Goal: Navigation & Orientation: Find specific page/section

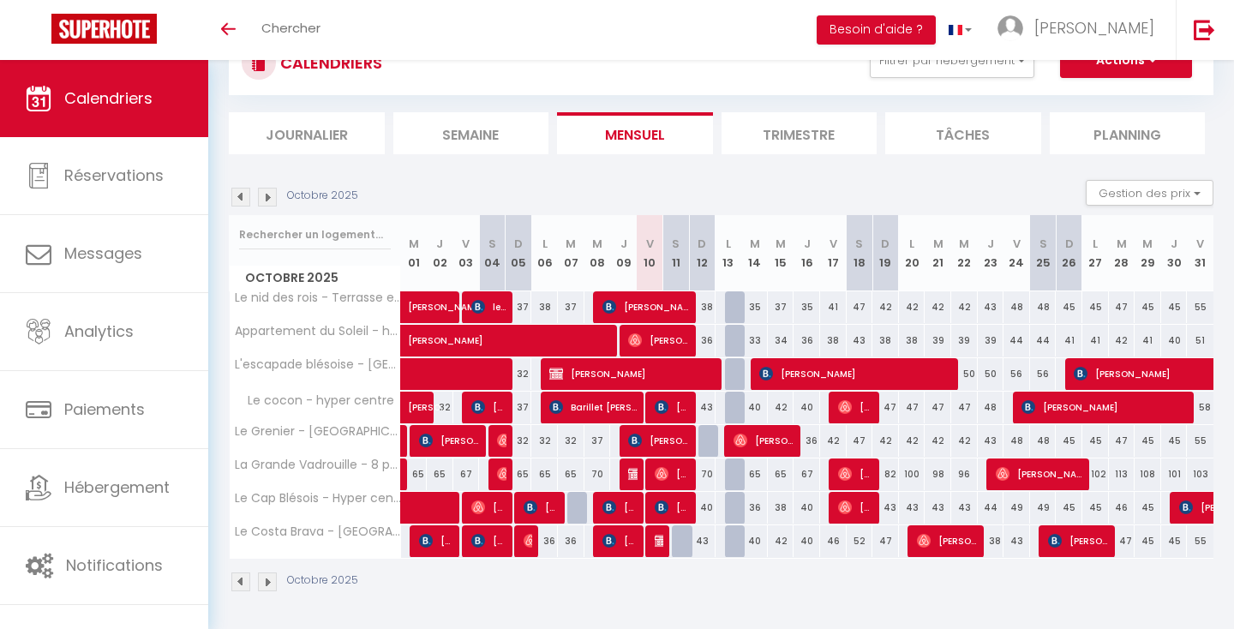
scroll to position [139, 0]
click at [240, 578] on img at bounding box center [240, 581] width 19 height 19
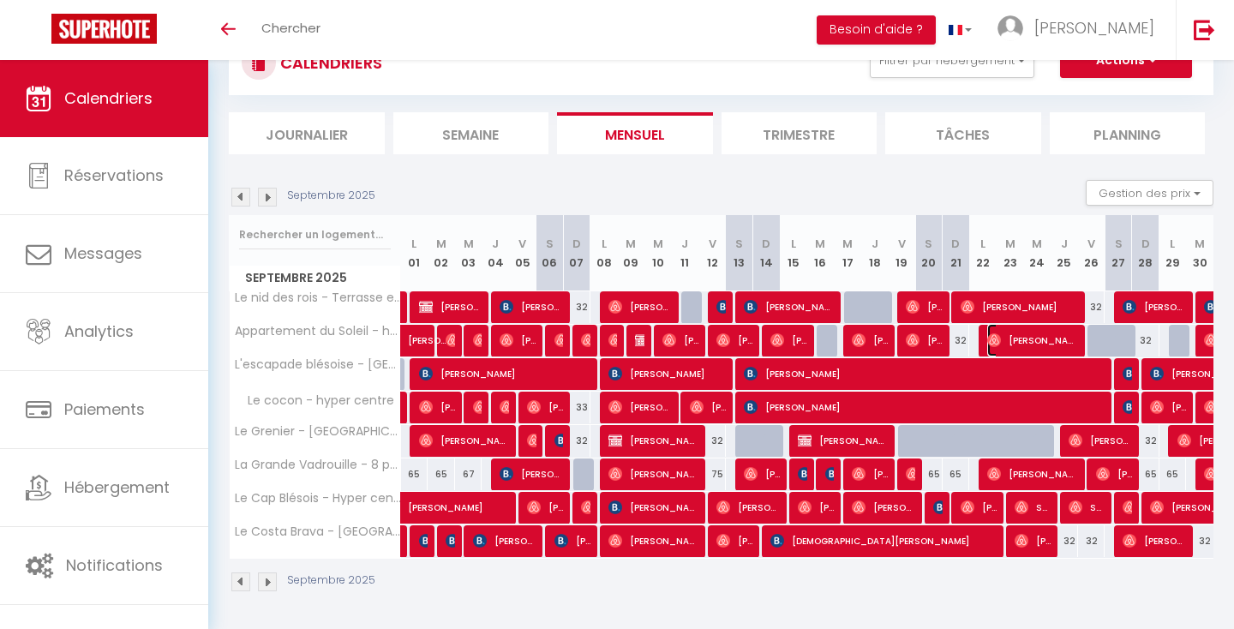
click at [1019, 344] on span "[PERSON_NAME]" at bounding box center [1033, 340] width 92 height 33
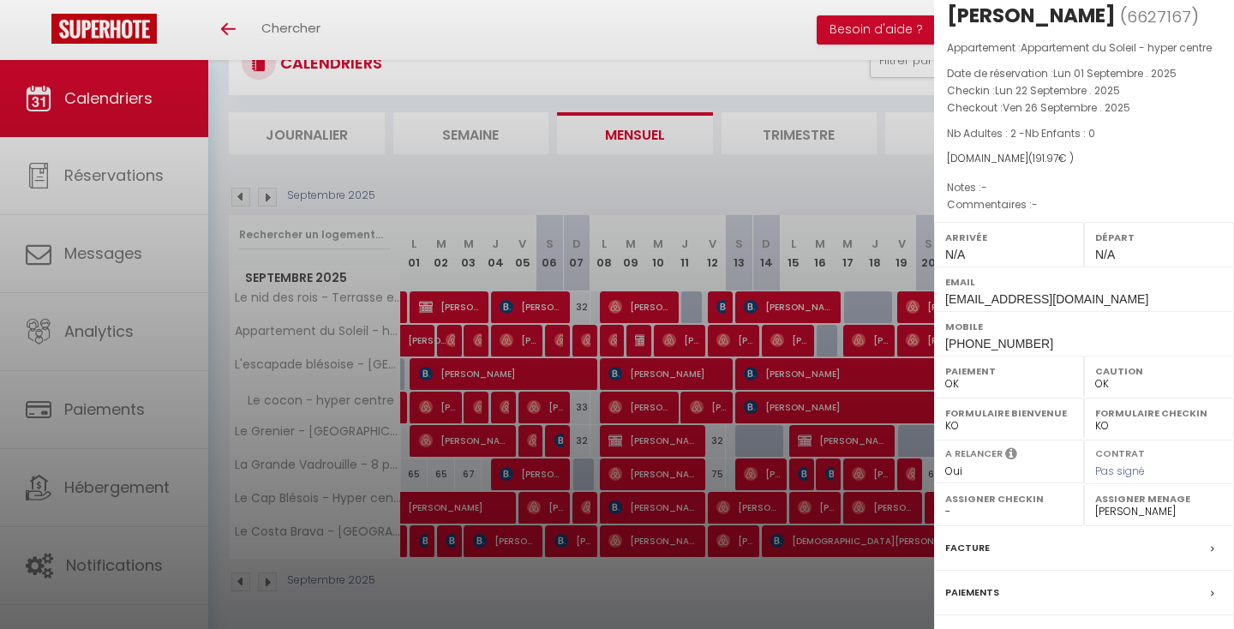
scroll to position [0, 0]
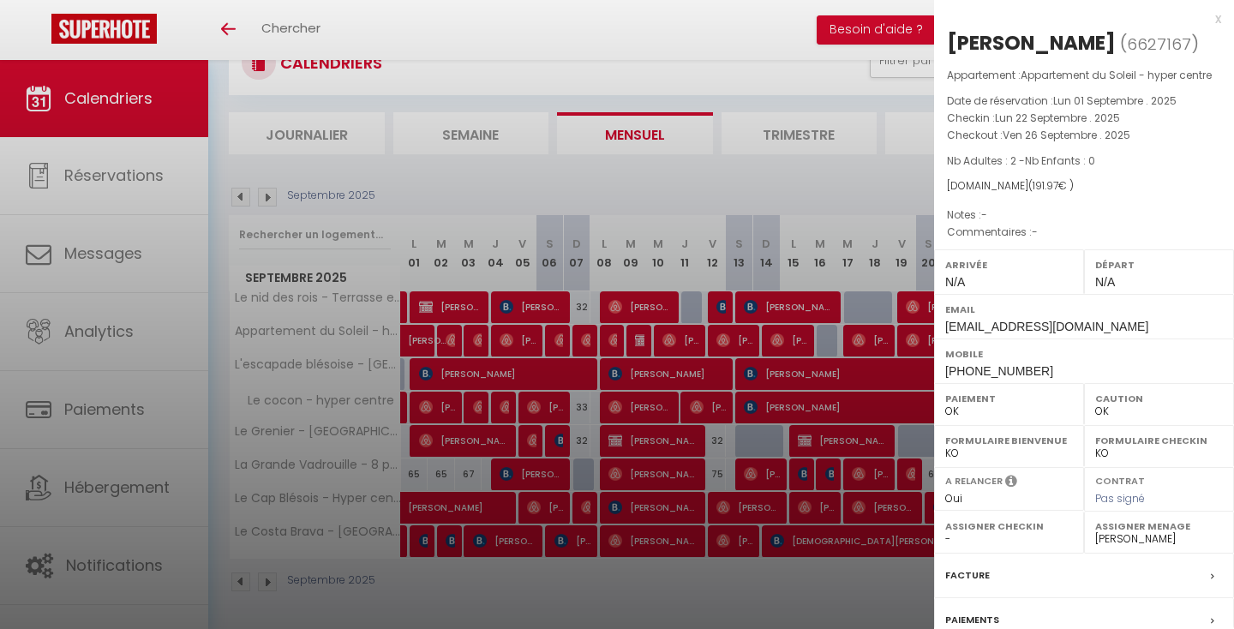
click at [1212, 21] on div "x" at bounding box center [1077, 19] width 287 height 21
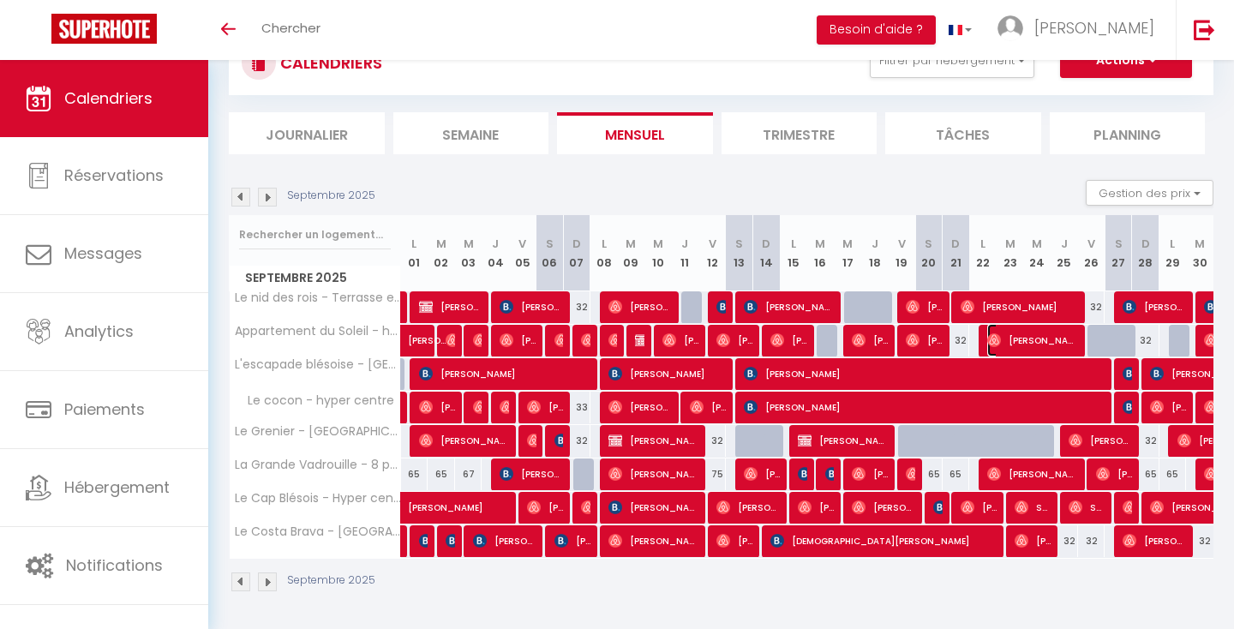
click at [1046, 341] on span "[PERSON_NAME]" at bounding box center [1033, 340] width 92 height 33
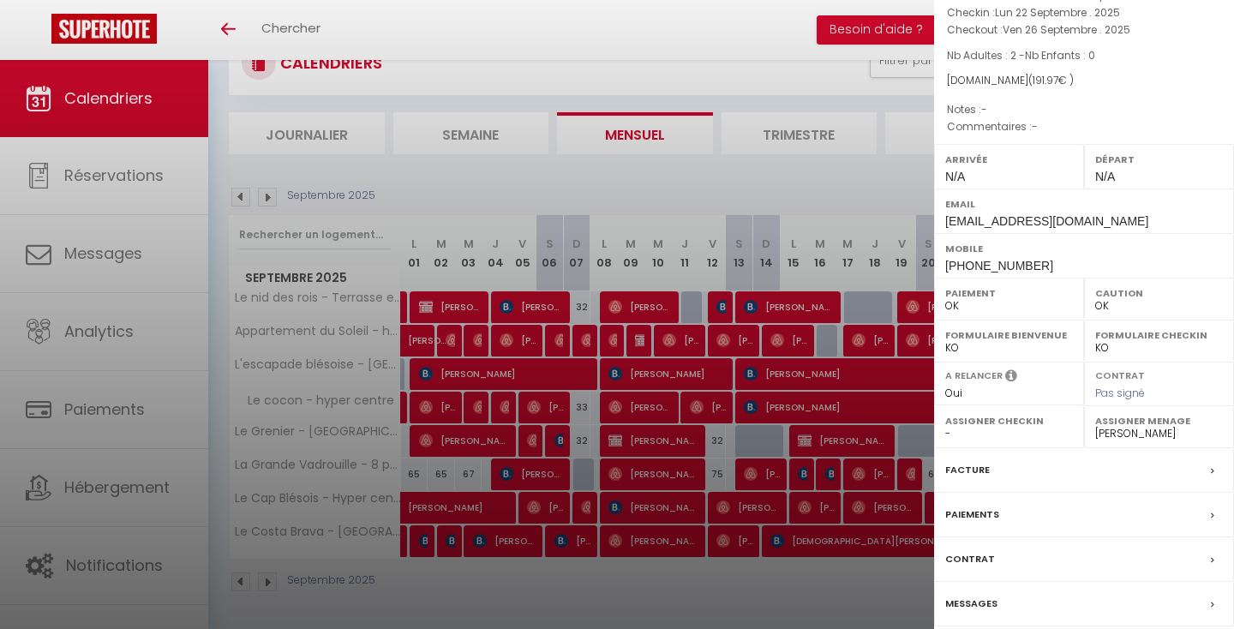
scroll to position [170, 0]
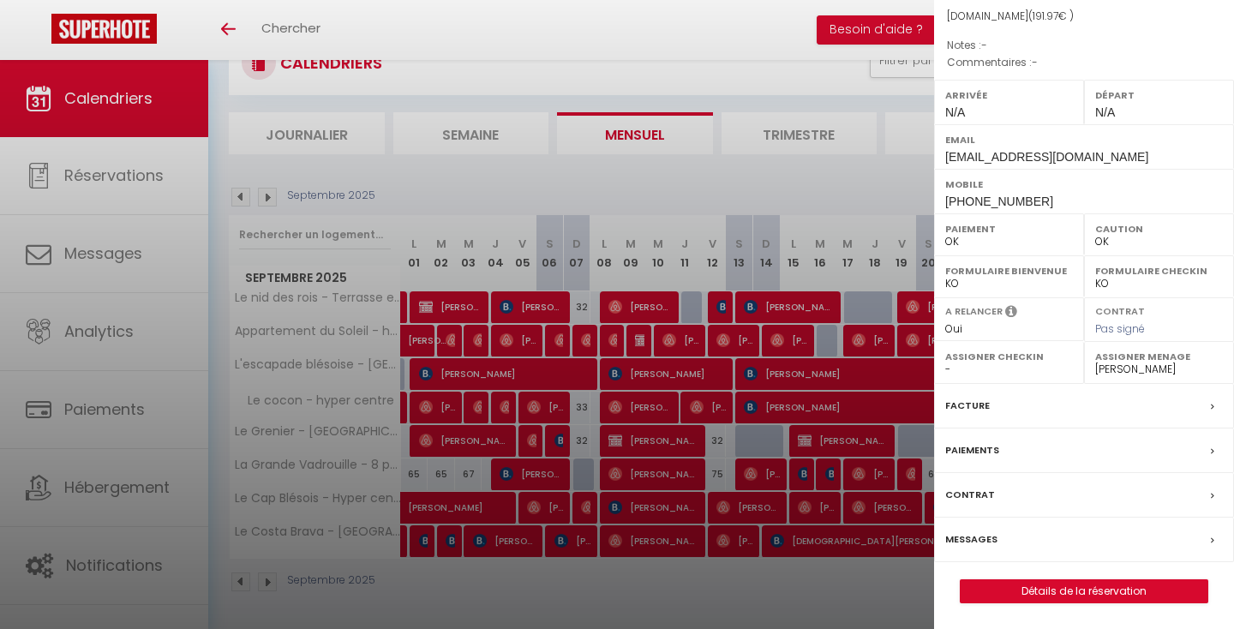
click at [970, 542] on label "Messages" at bounding box center [971, 539] width 52 height 18
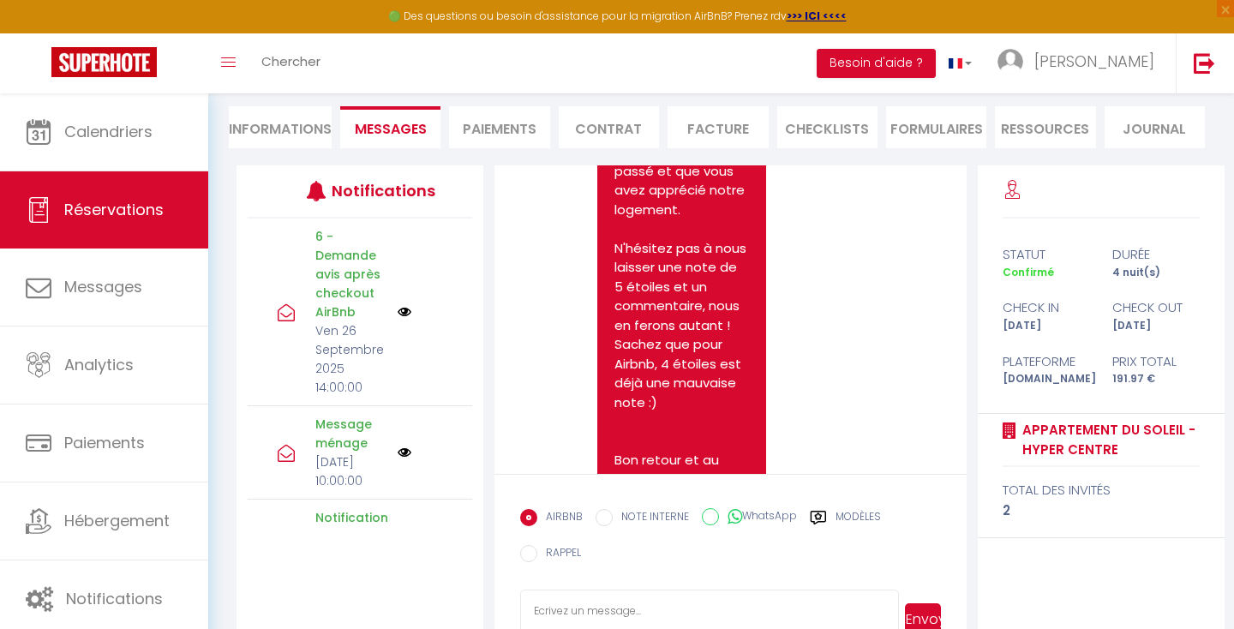
scroll to position [278, 0]
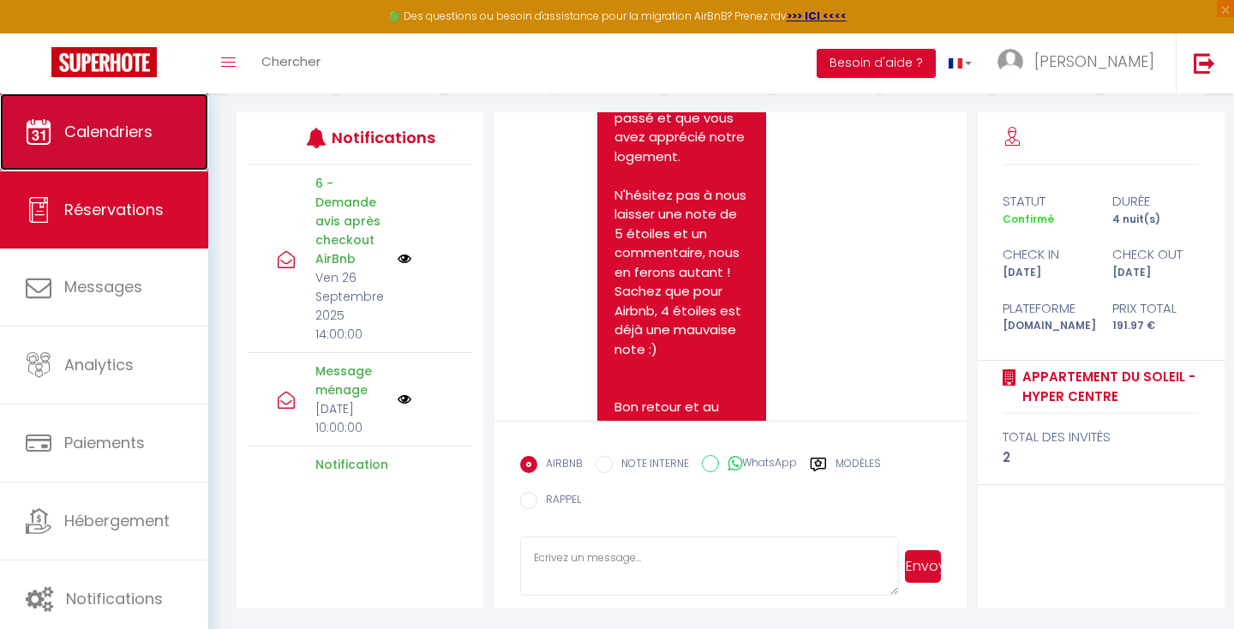
click at [45, 130] on icon at bounding box center [39, 132] width 26 height 26
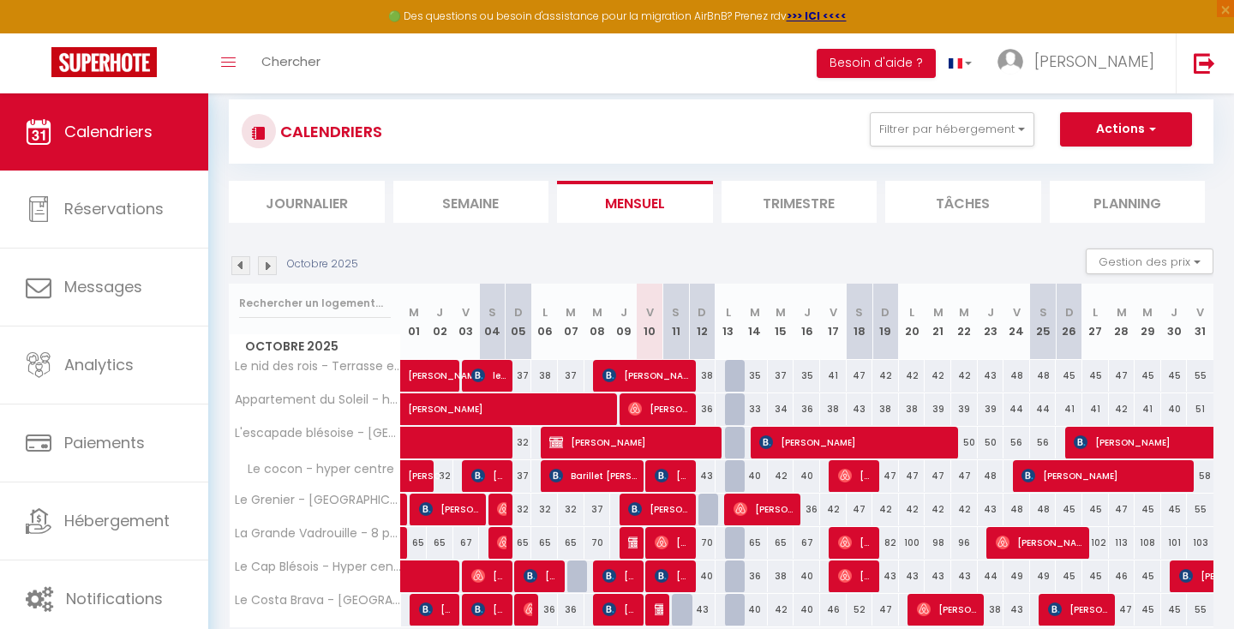
scroll to position [172, 0]
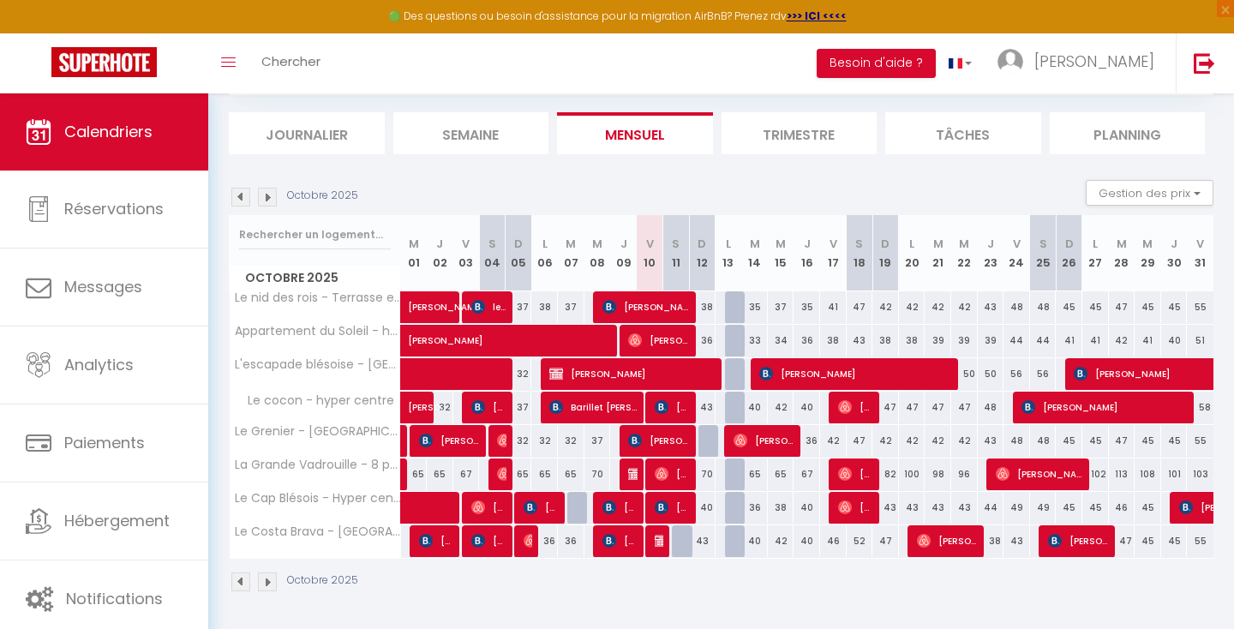
click at [264, 199] on img at bounding box center [267, 197] width 19 height 19
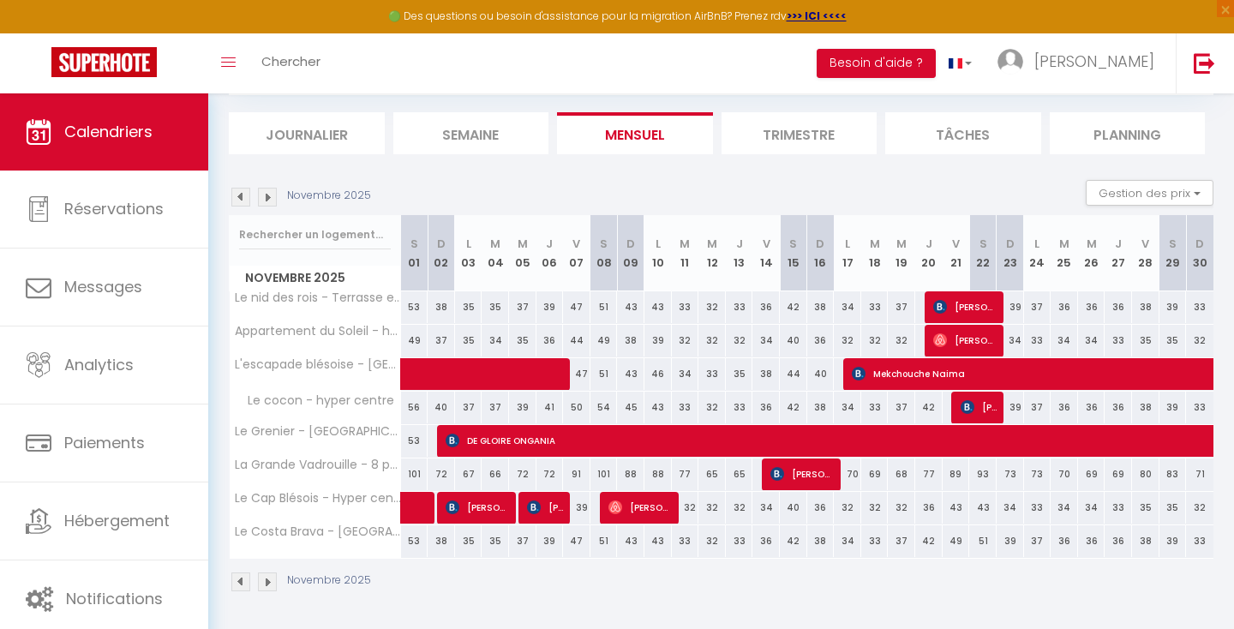
click at [247, 199] on img at bounding box center [240, 197] width 19 height 19
